Goal: Information Seeking & Learning: Learn about a topic

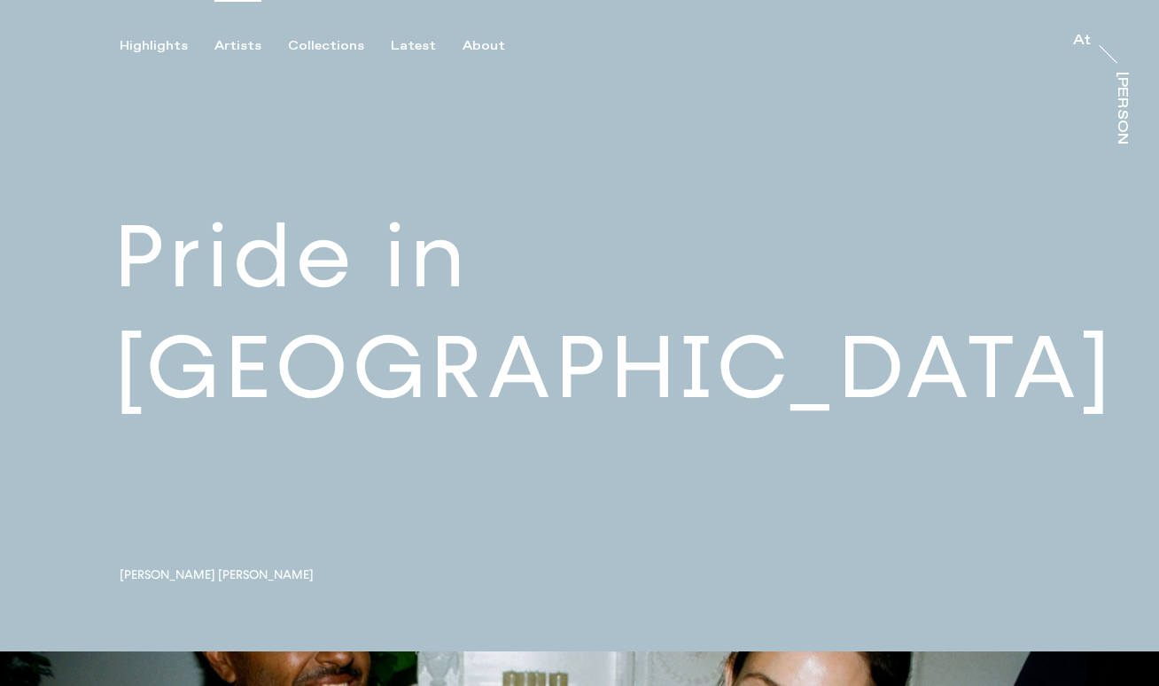
click at [235, 43] on div "Artists" at bounding box center [237, 46] width 47 height 16
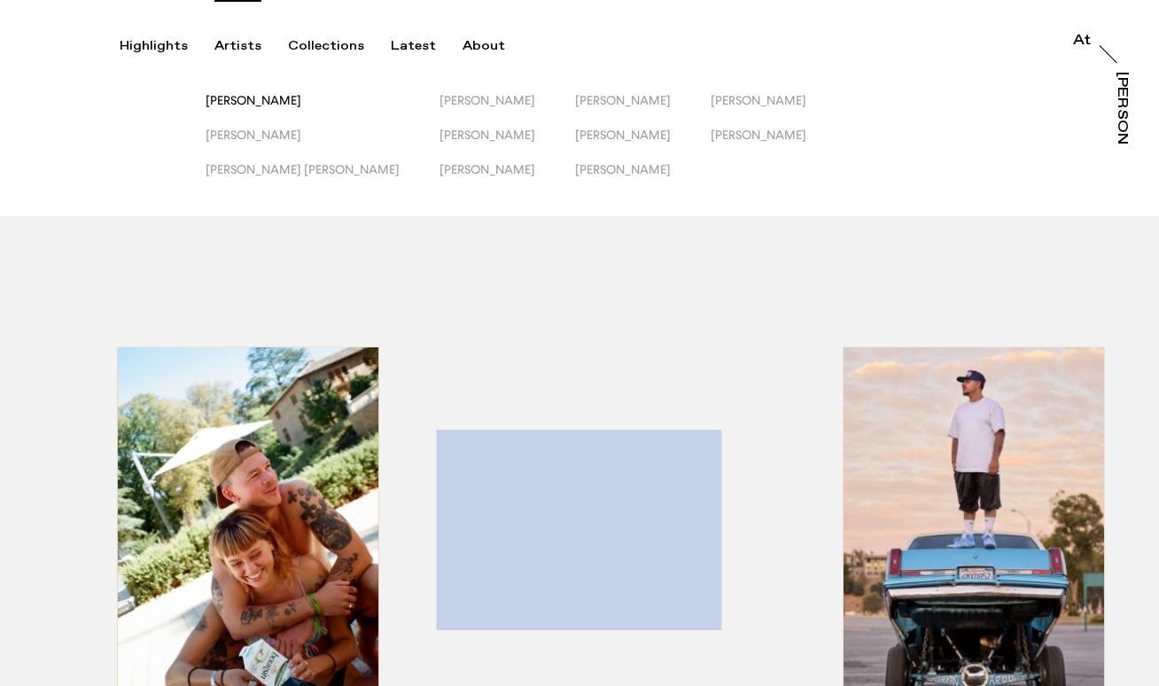
click at [256, 97] on span "[PERSON_NAME]" at bounding box center [254, 100] width 96 height 14
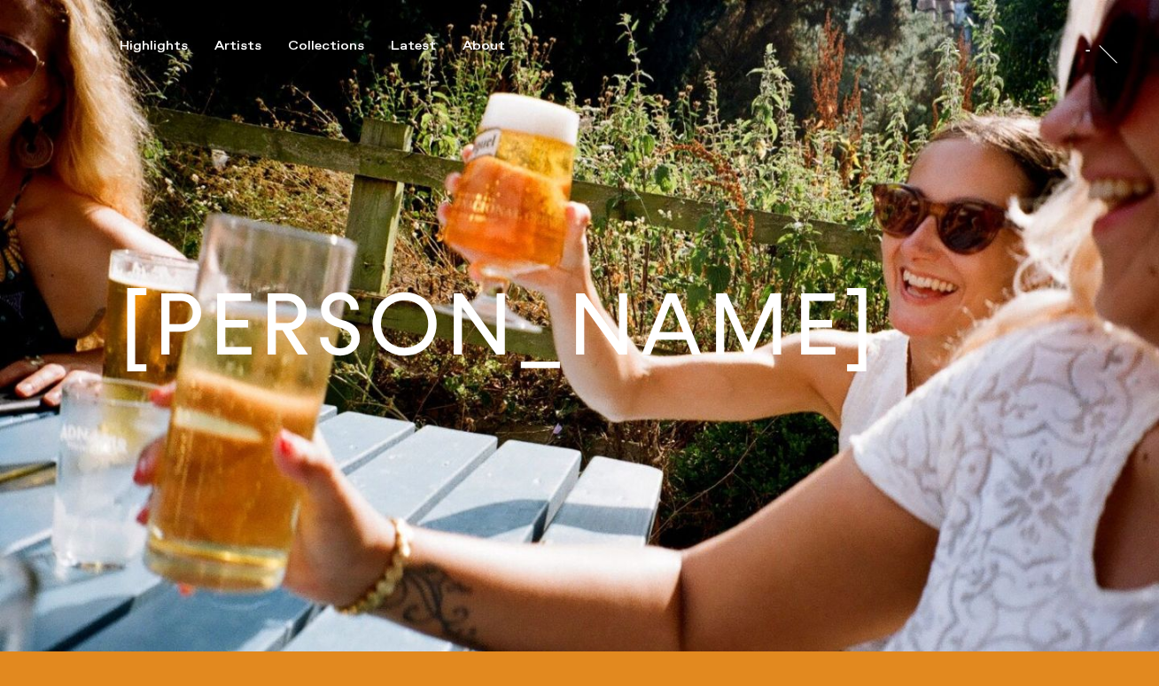
scroll to position [526, 0]
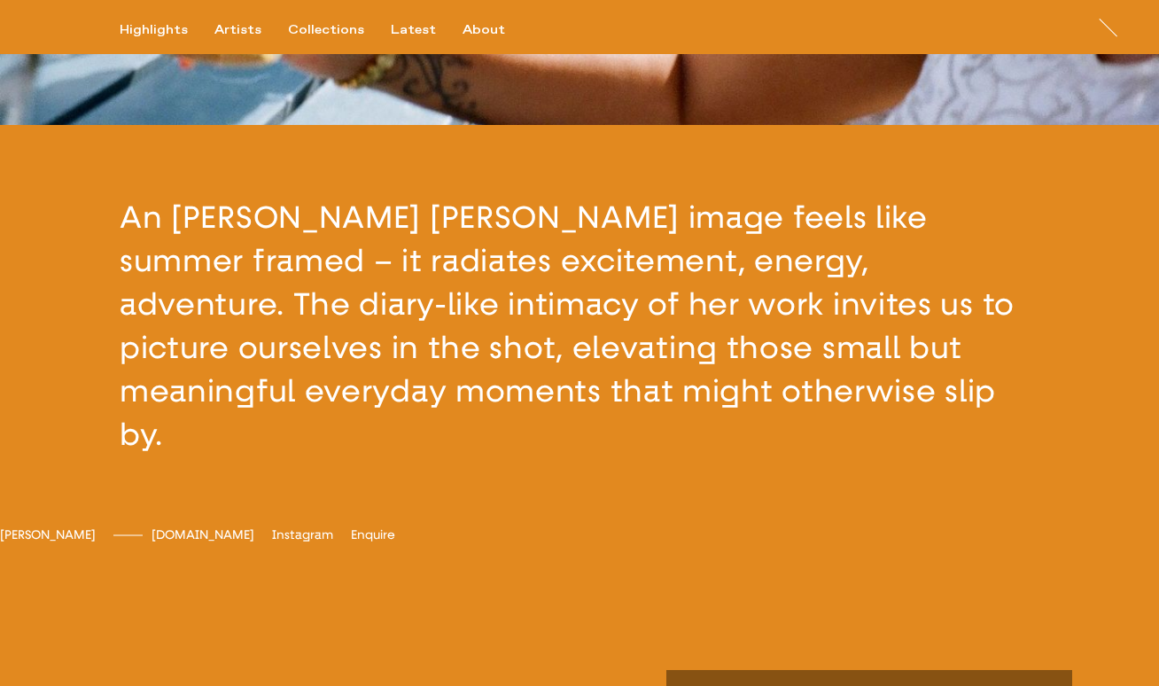
click at [254, 528] on span "[DOMAIN_NAME]" at bounding box center [203, 534] width 103 height 15
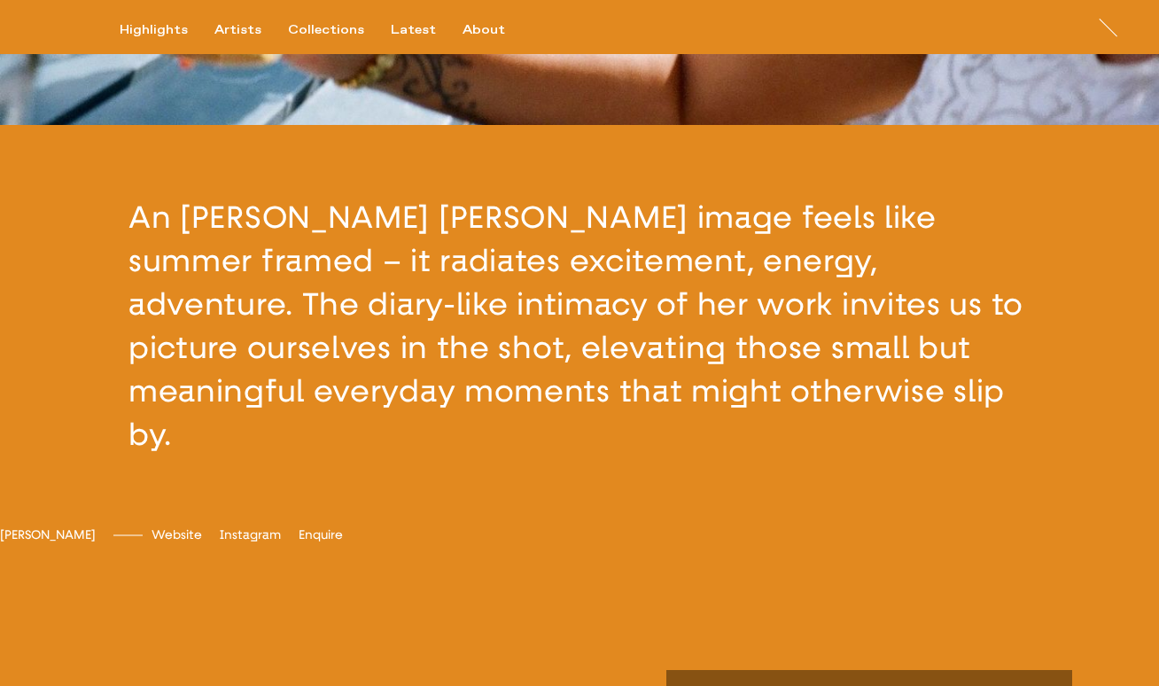
scroll to position [0, 0]
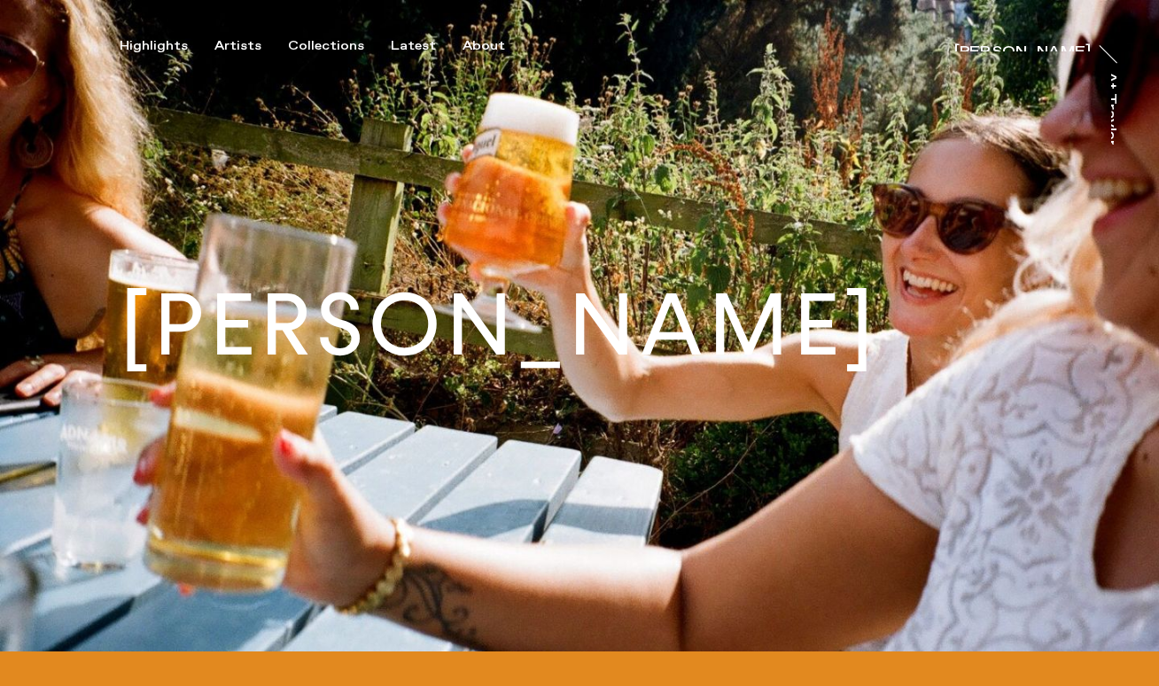
click at [879, 340] on h1 "[PERSON_NAME]" at bounding box center [499, 326] width 759 height 86
click at [1068, 166] on img at bounding box center [579, 325] width 1159 height 651
click at [473, 52] on div "About" at bounding box center [484, 46] width 43 height 16
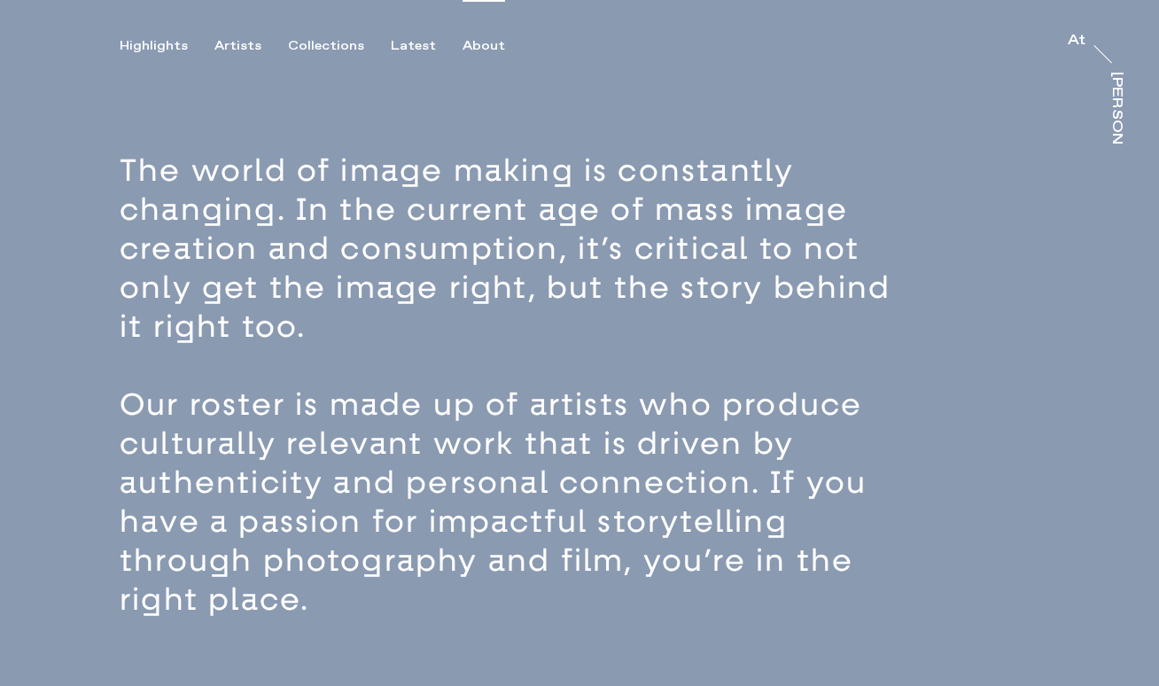
click at [236, 54] on div "Highlights Artists Collections Latest About At At [PERSON_NAME]" at bounding box center [579, 76] width 1159 height 152
click at [228, 51] on div "Artists" at bounding box center [237, 46] width 47 height 16
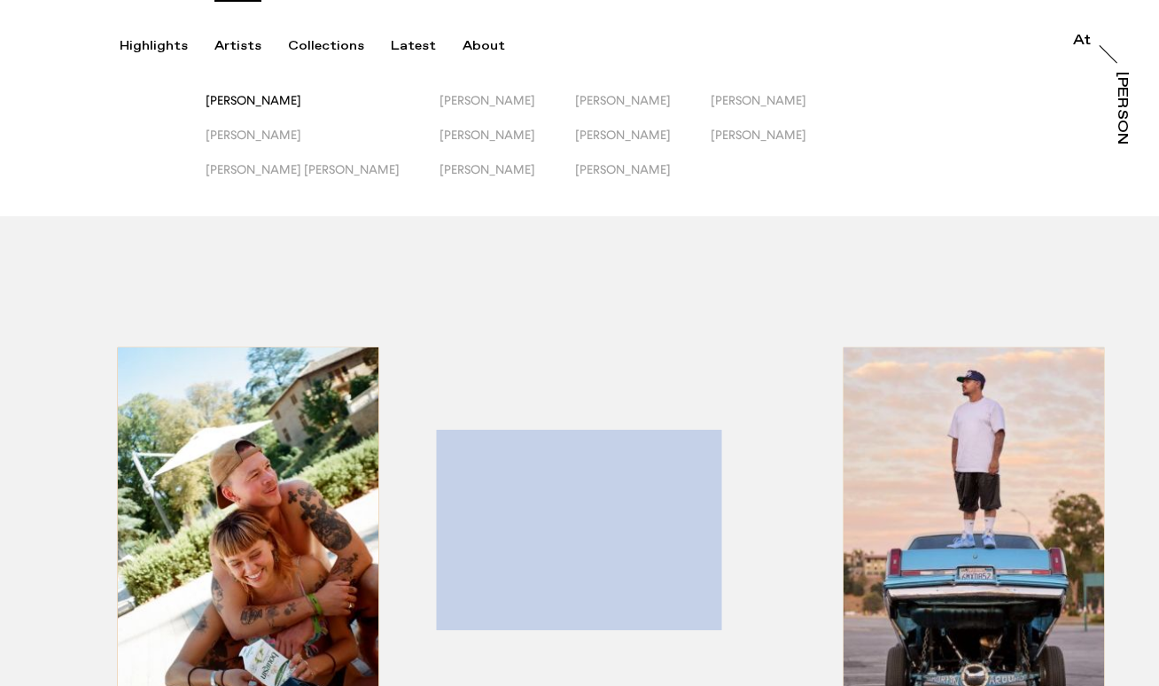
click at [245, 97] on span "[PERSON_NAME]" at bounding box center [254, 100] width 96 height 14
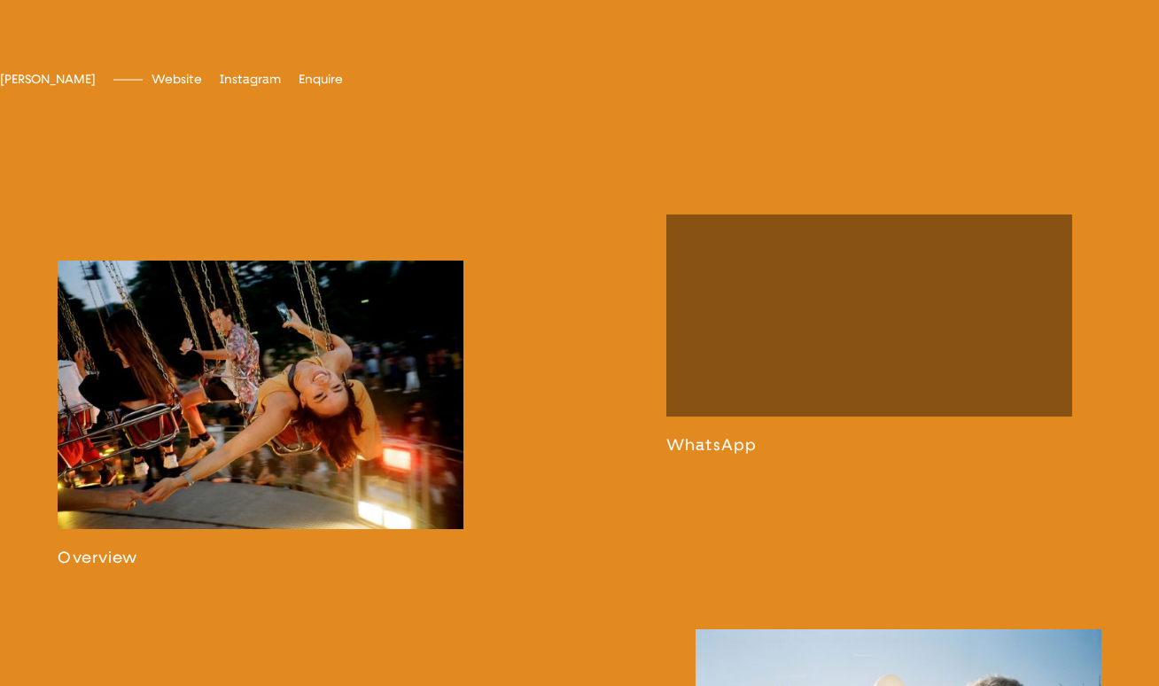
scroll to position [983, 0]
